Goal: Check status: Verify the current state of an ongoing process or item

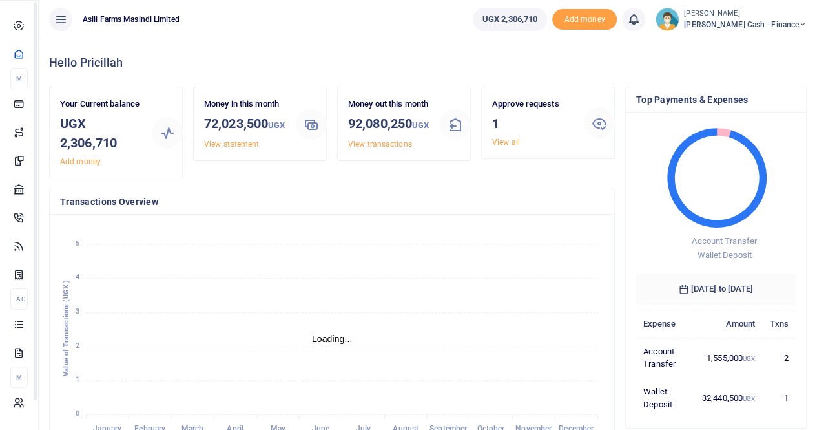
scroll to position [181, 150]
click at [0, 0] on span "Mobile Money" at bounding box center [0, 0] width 0 height 0
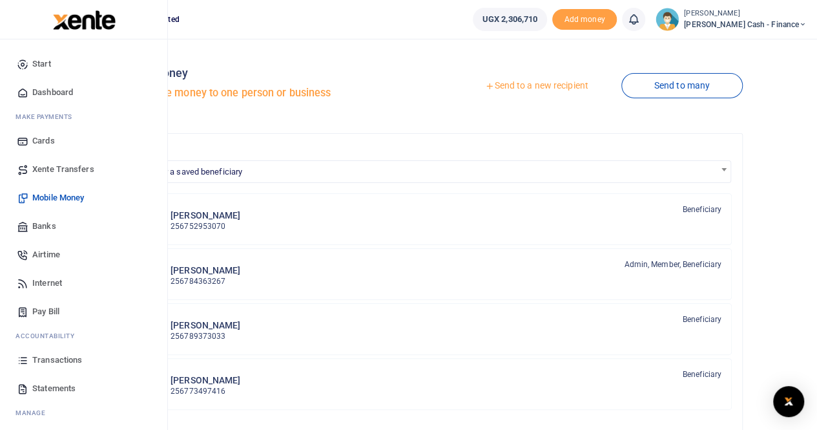
click at [66, 198] on span "Mobile Money" at bounding box center [58, 197] width 52 height 13
click at [48, 359] on span "Transactions" at bounding box center [57, 359] width 50 height 13
click at [52, 353] on span "Transactions" at bounding box center [57, 359] width 50 height 13
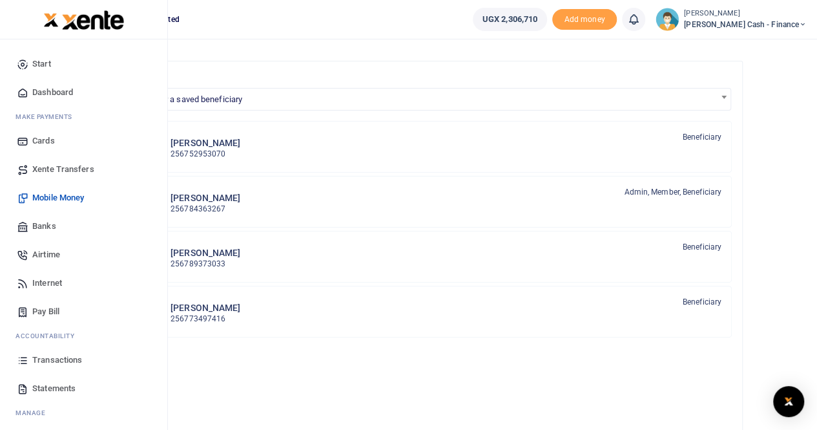
scroll to position [244, 0]
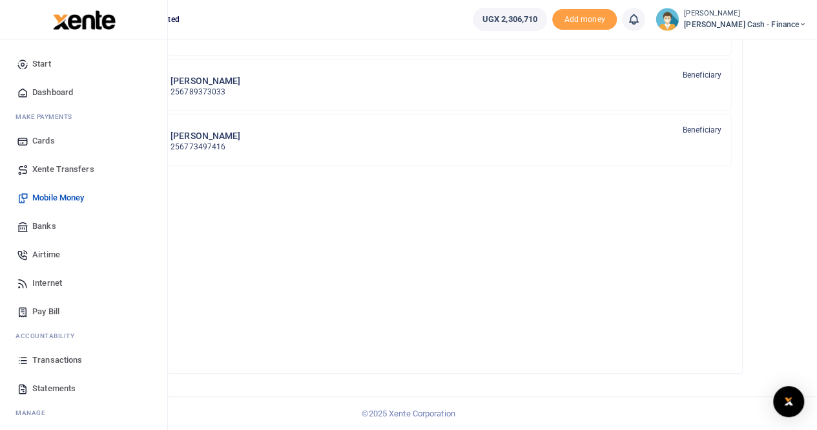
click at [61, 356] on span "Transactions" at bounding box center [57, 359] width 50 height 13
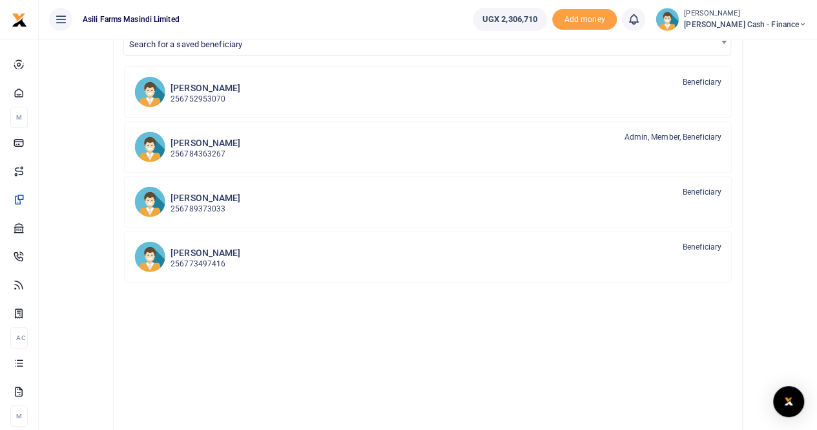
scroll to position [0, 0]
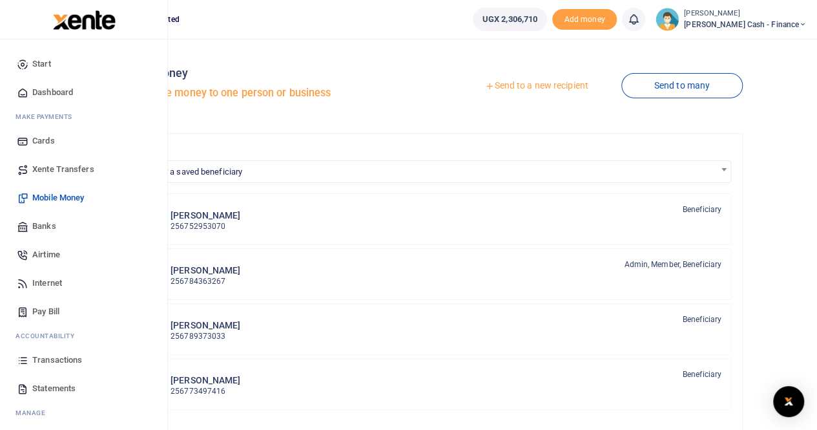
click at [61, 360] on span "Transactions" at bounding box center [57, 359] width 50 height 13
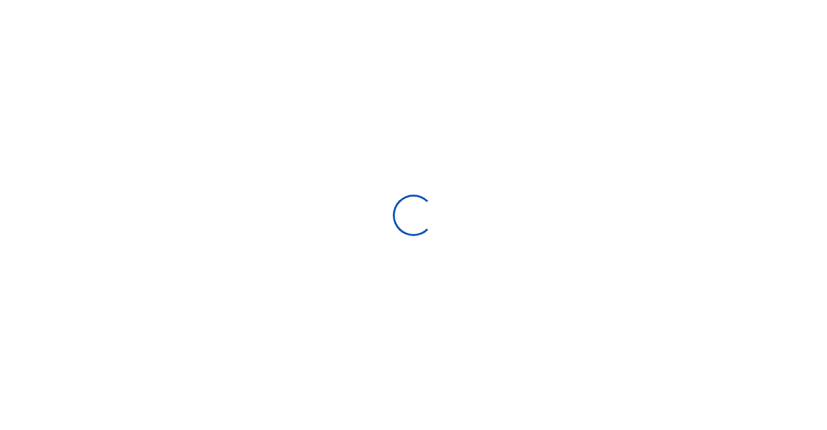
select select
type input "[DATE] - [DATE]"
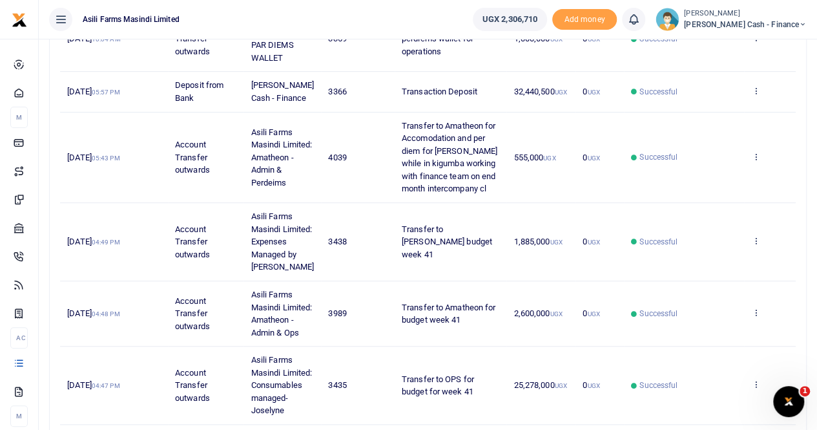
scroll to position [323, 0]
